Goal: Check status: Check status

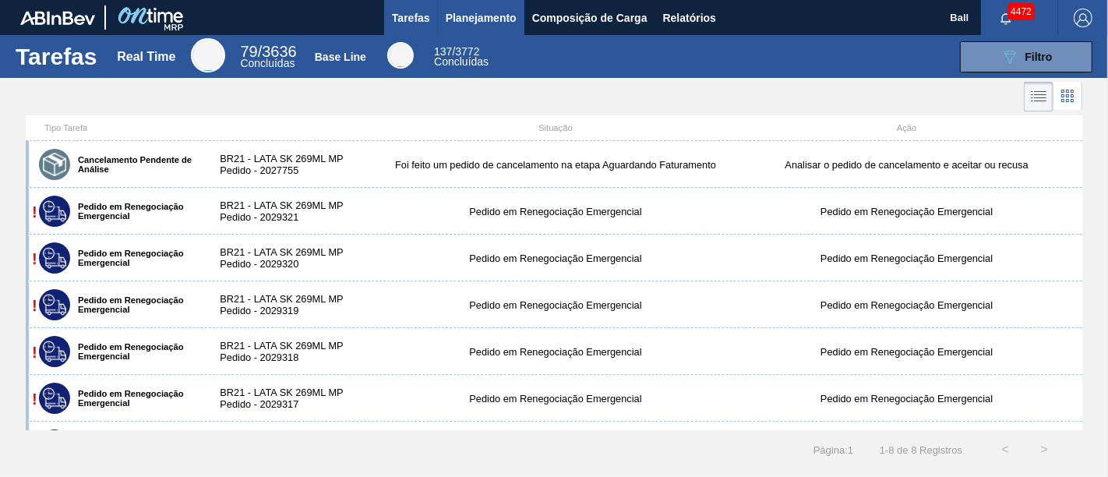
click at [483, 23] on span "Planejamento" at bounding box center [481, 18] width 71 height 19
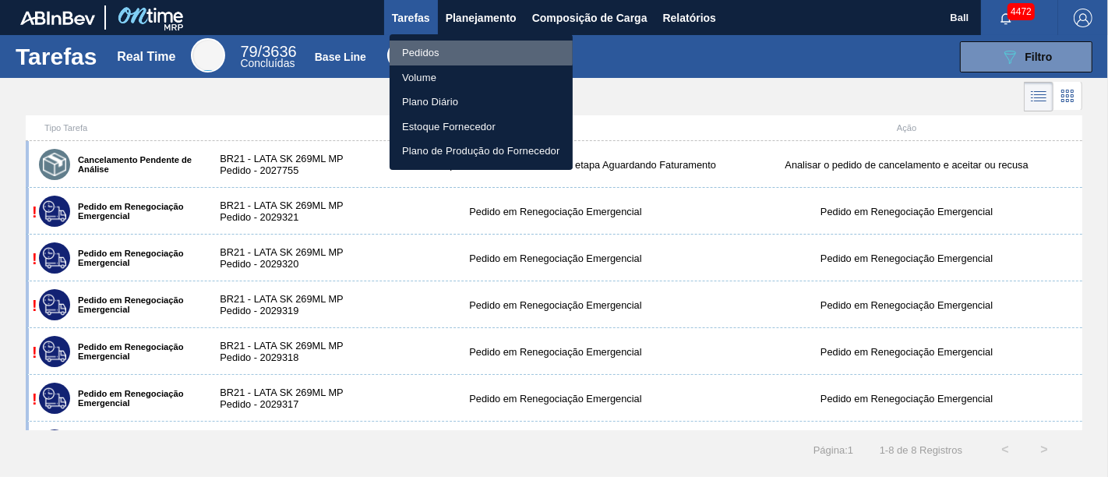
click at [456, 45] on li "Pedidos" at bounding box center [481, 53] width 183 height 25
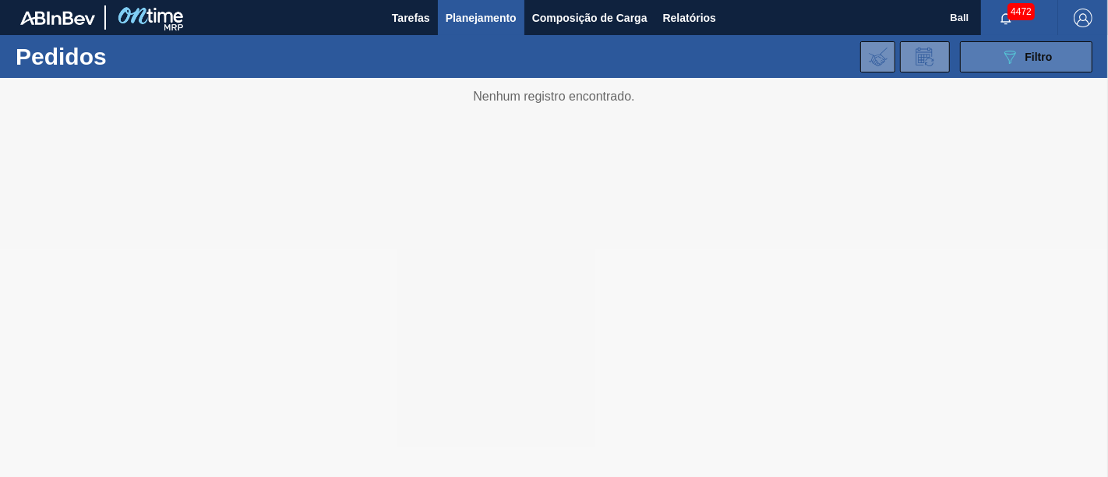
click at [1009, 63] on icon "089F7B8B-B2A5-4AFE-B5C0-19BA573D28AC" at bounding box center [1010, 57] width 19 height 19
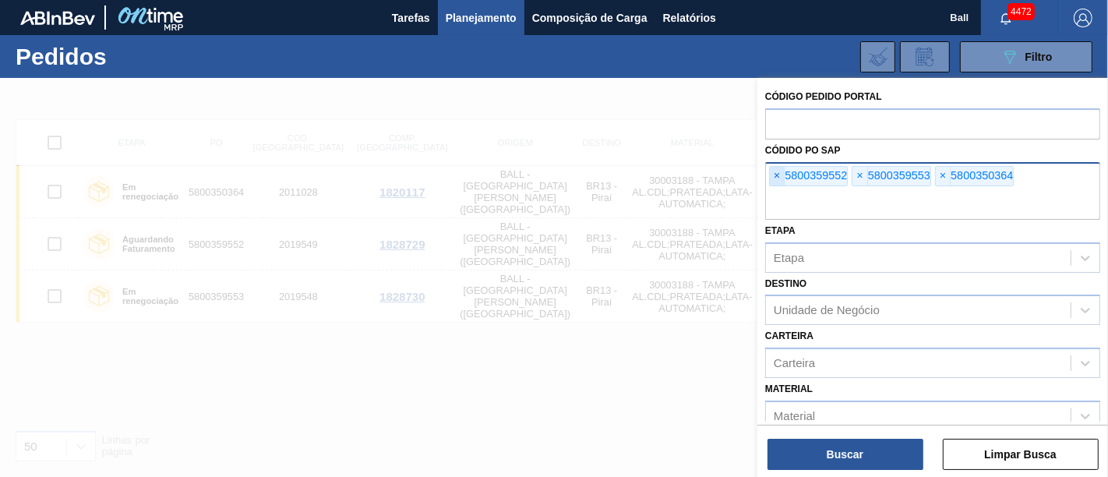
click at [775, 173] on span "×" at bounding box center [777, 176] width 15 height 19
click at [775, 190] on input "text" at bounding box center [932, 205] width 335 height 30
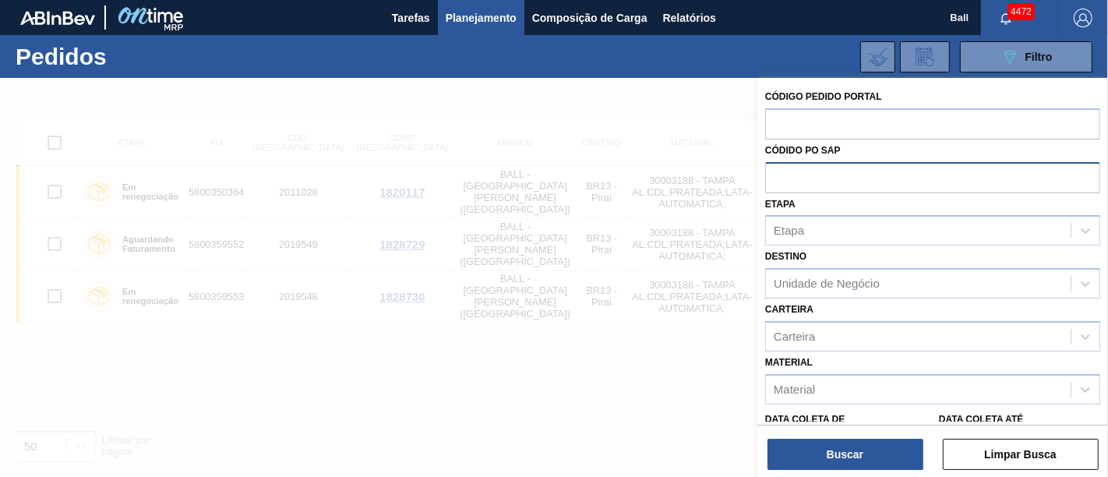
paste input "text"
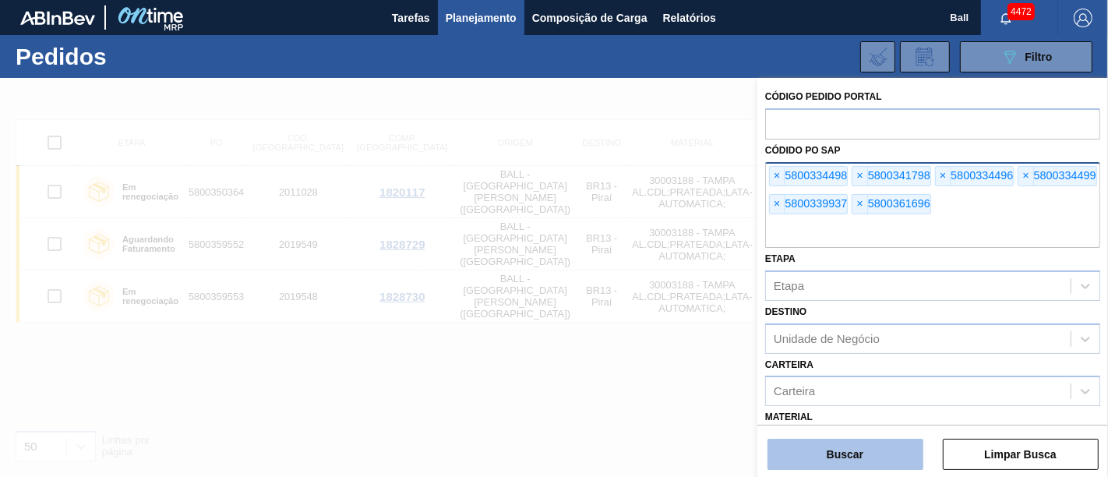
click at [832, 460] on button "Buscar" at bounding box center [846, 454] width 156 height 31
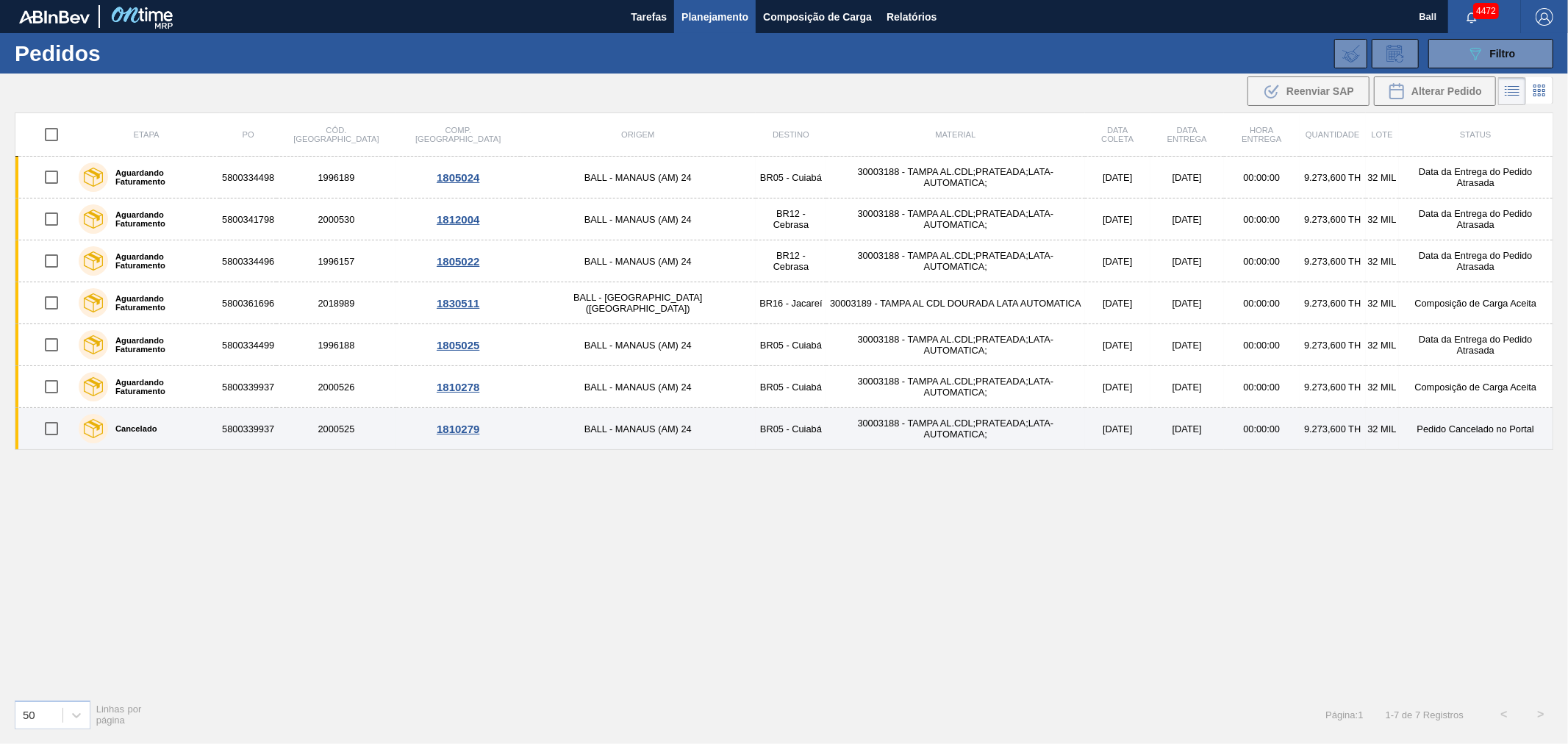
click at [826, 434] on td "30003188 - TAMPA AL.CDL;PRATEADA;LATA-AUTOMATICA;" at bounding box center [956, 428] width 259 height 41
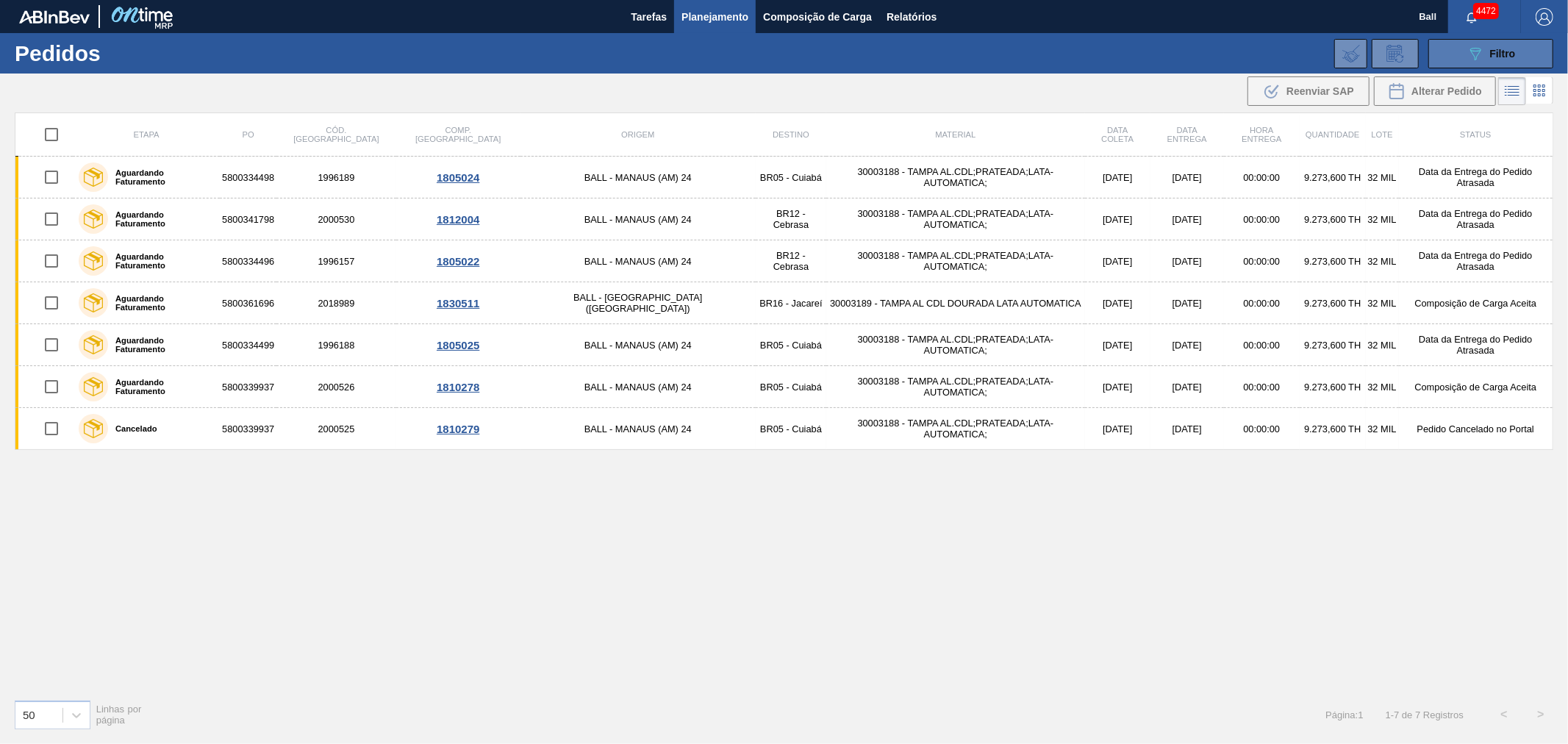
click at [1044, 50] on button "089F7B8B-B2A5-4AFE-B5C0-19BA573D28AC Filtro" at bounding box center [1491, 53] width 125 height 29
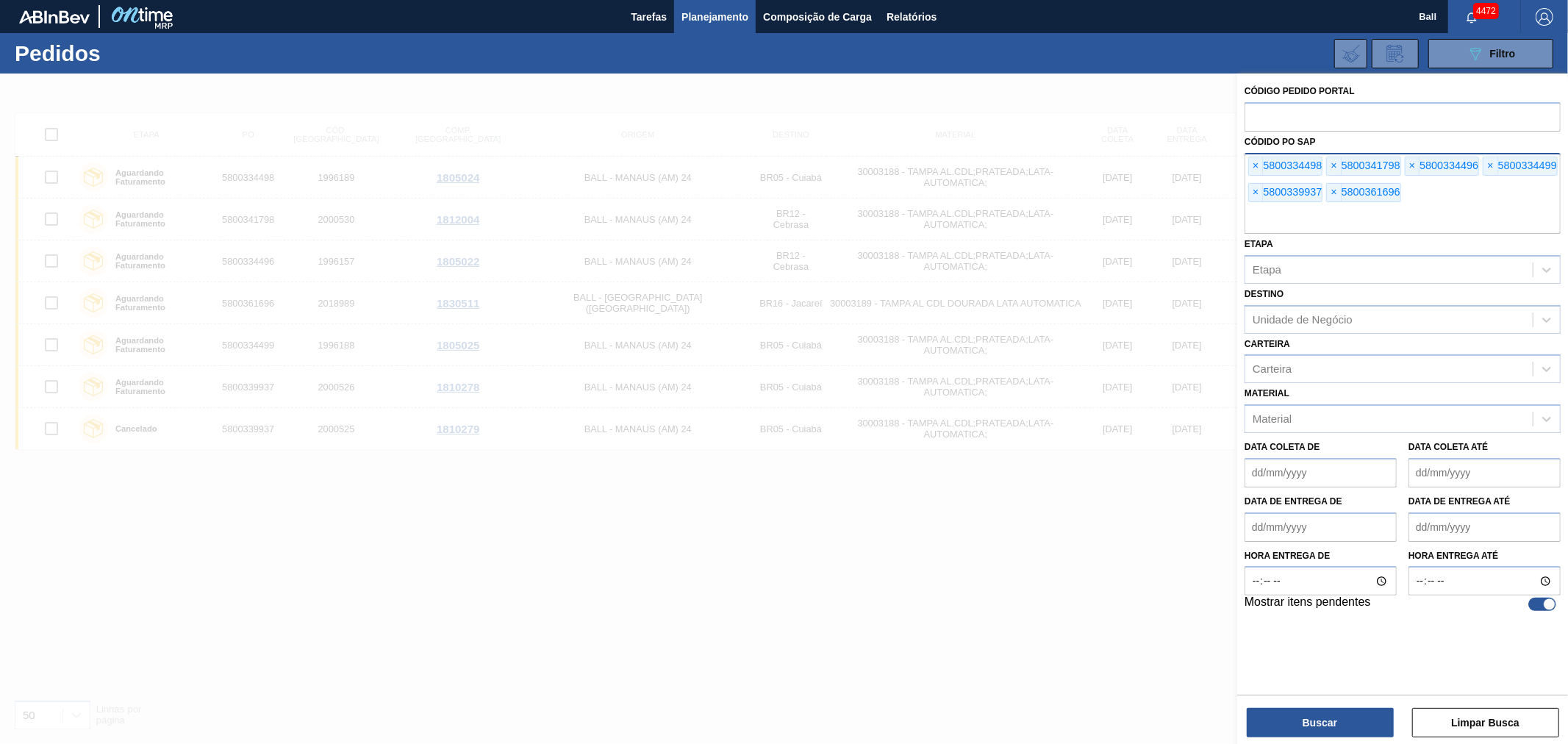
click at [1044, 215] on input "text" at bounding box center [1402, 220] width 316 height 28
paste input "5800359569"
type input "5800359569"
click at [1044, 449] on button "Buscar" at bounding box center [1321, 721] width 147 height 29
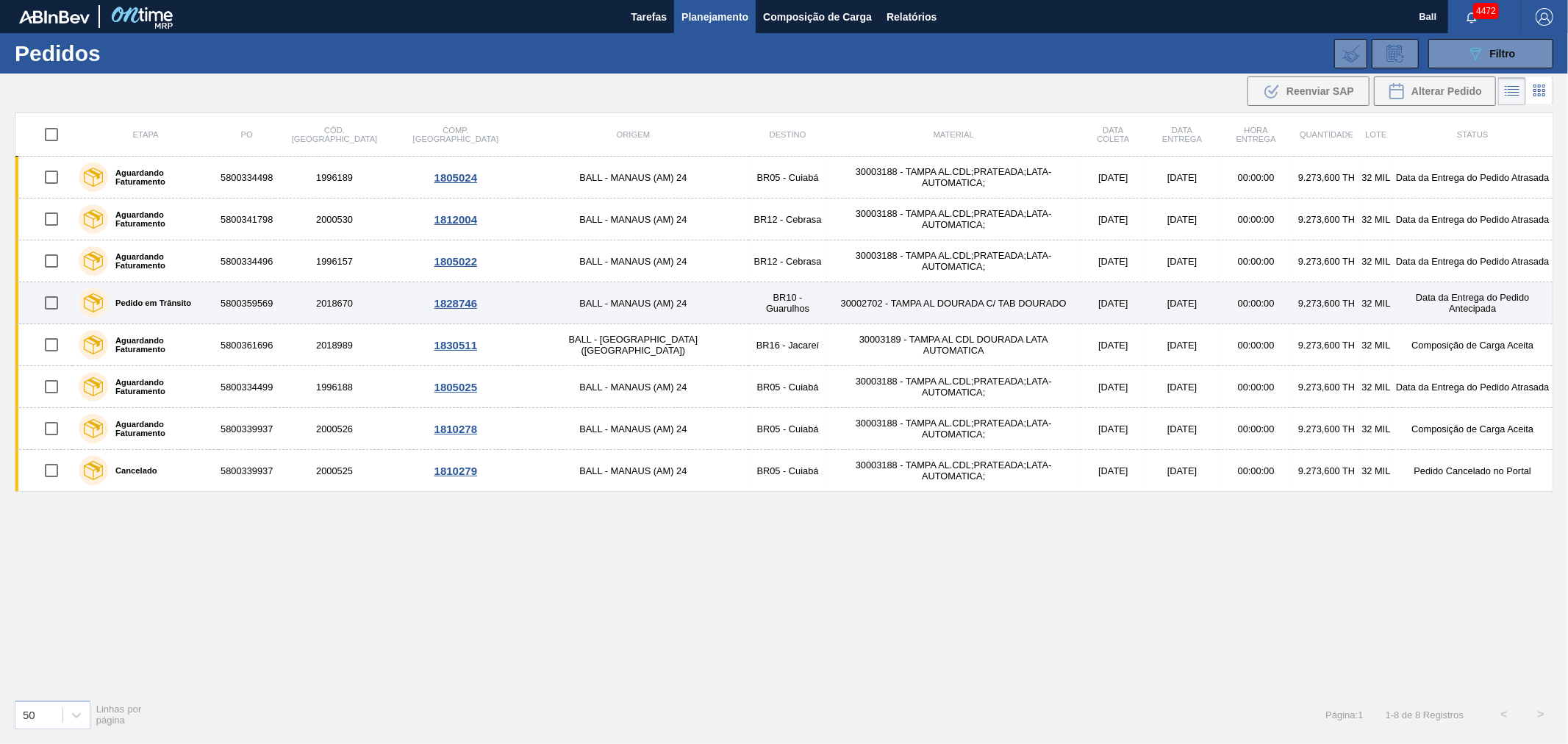
click at [932, 314] on td "30002702 - TAMPA AL DOURADA C/ TAB DOURADO" at bounding box center [954, 303] width 255 height 41
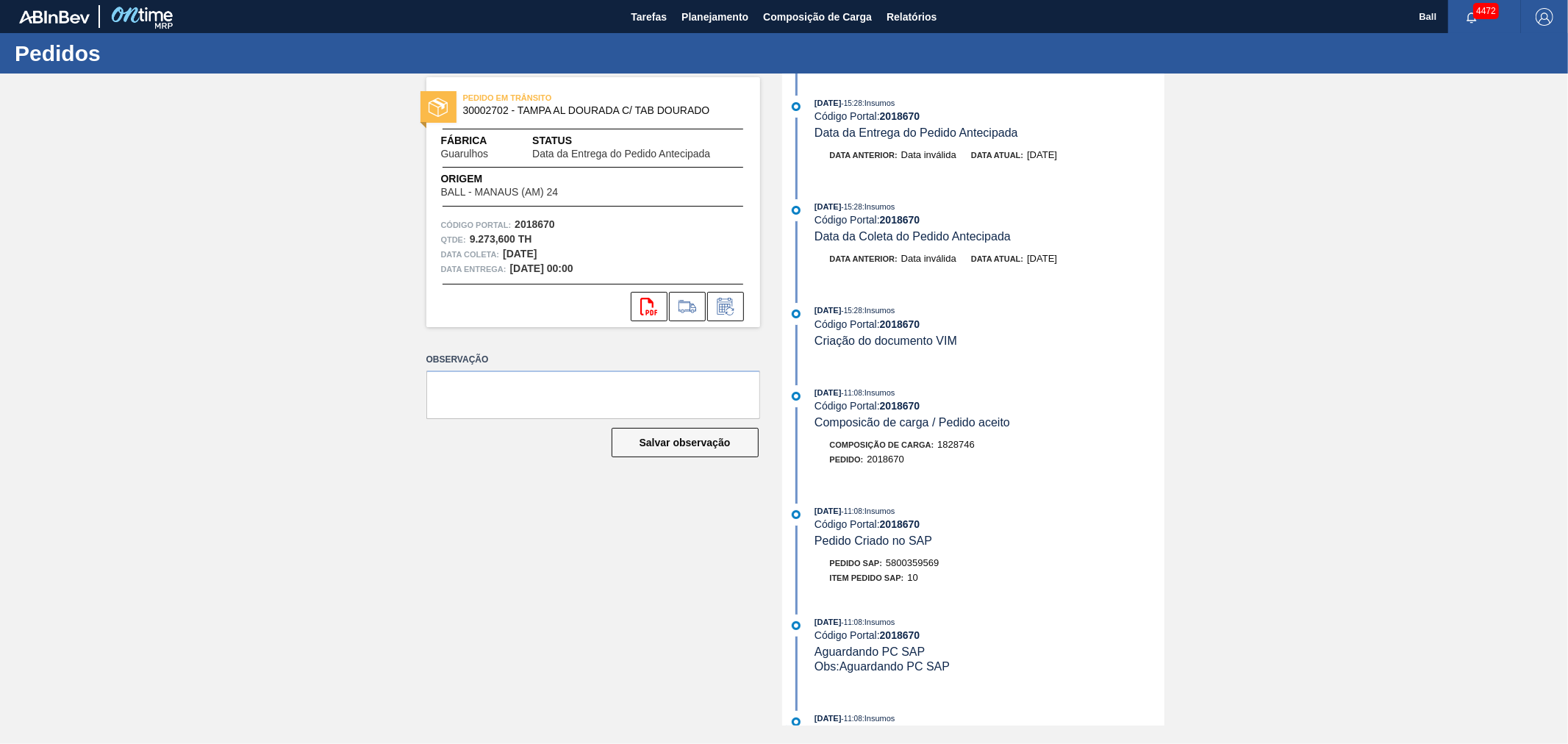
scroll to position [471, 0]
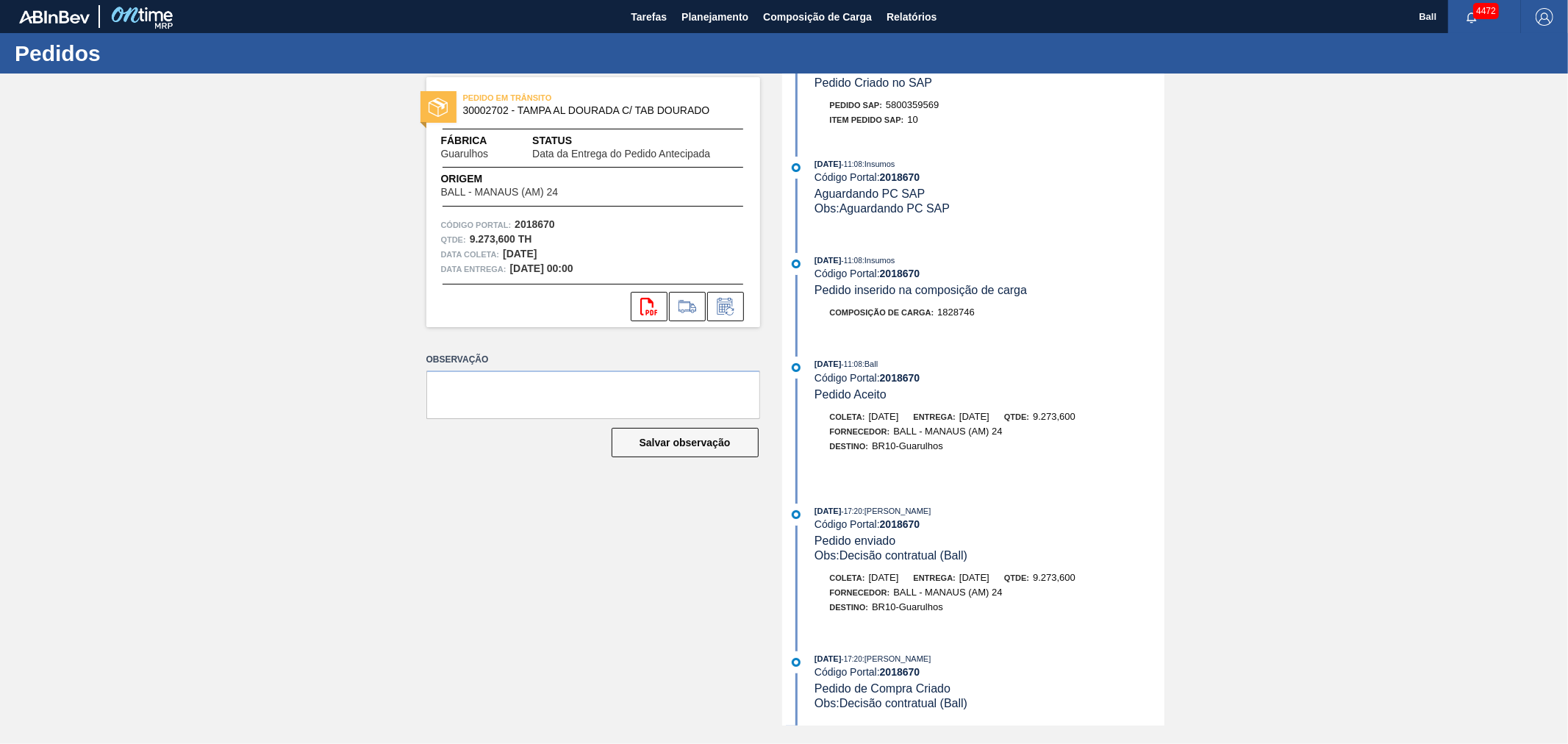
click at [1042, 449] on div at bounding box center [975, 468] width 378 height 13
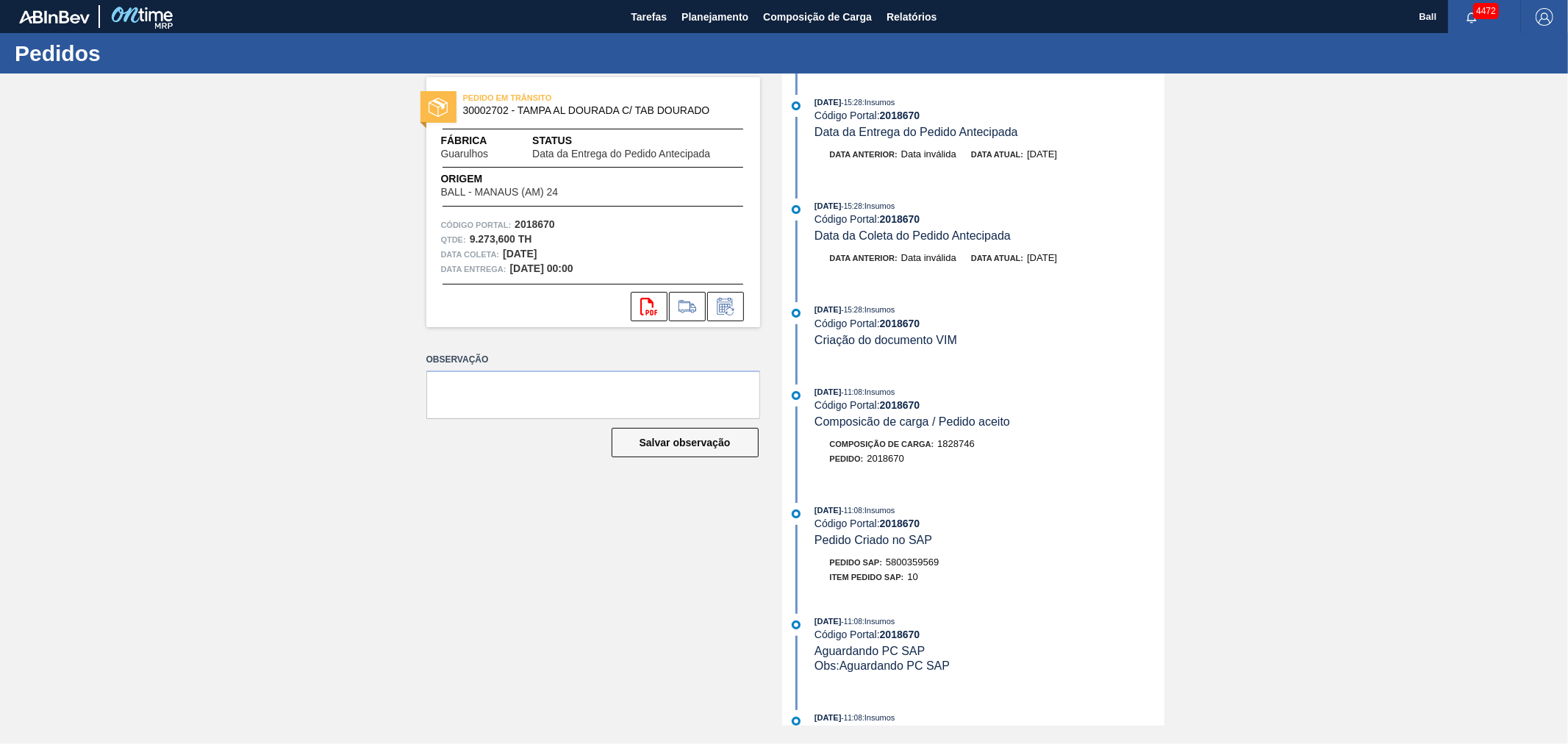
scroll to position [0, 0]
